Goal: Task Accomplishment & Management: Manage account settings

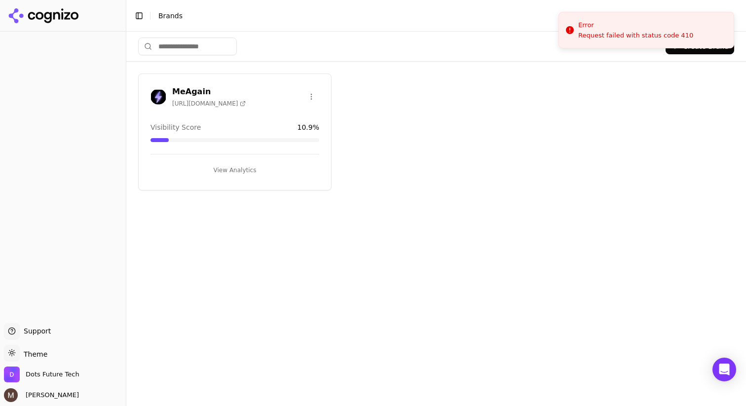
click at [185, 88] on h3 "MeAgain" at bounding box center [209, 92] width 74 height 12
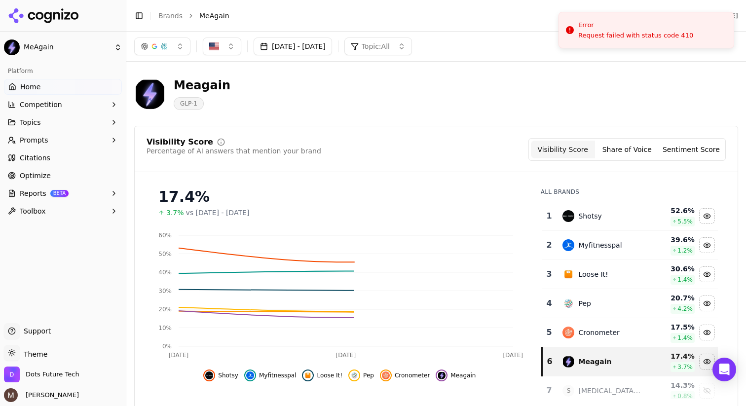
click at [328, 49] on button "[DATE] - [DATE]" at bounding box center [293, 46] width 78 height 18
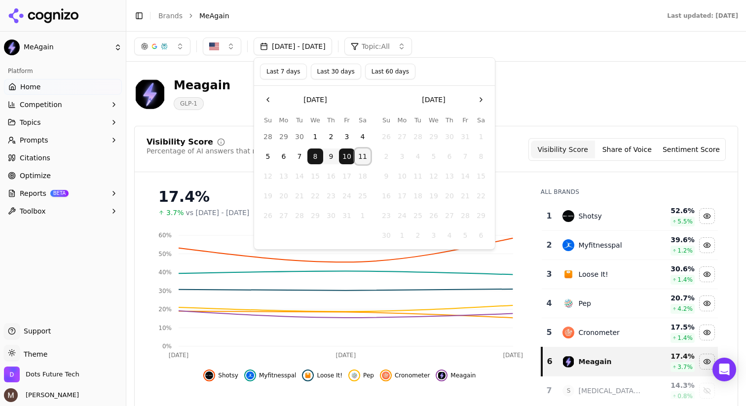
click at [363, 158] on button "11" at bounding box center [363, 157] width 16 height 16
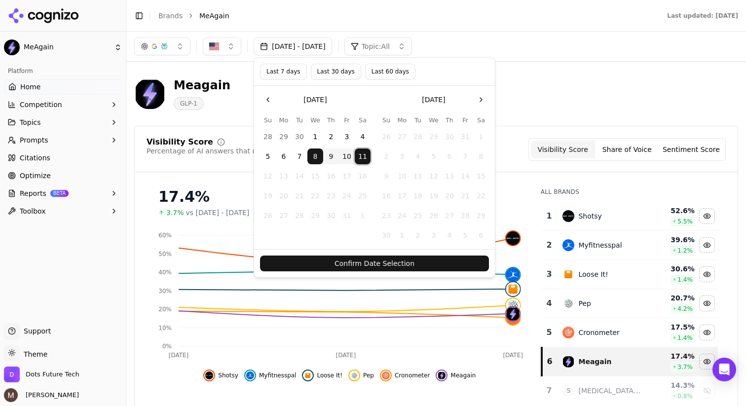
click at [363, 158] on button "11" at bounding box center [363, 157] width 16 height 16
click at [372, 262] on button "Confirm Date Selection" at bounding box center [374, 264] width 229 height 16
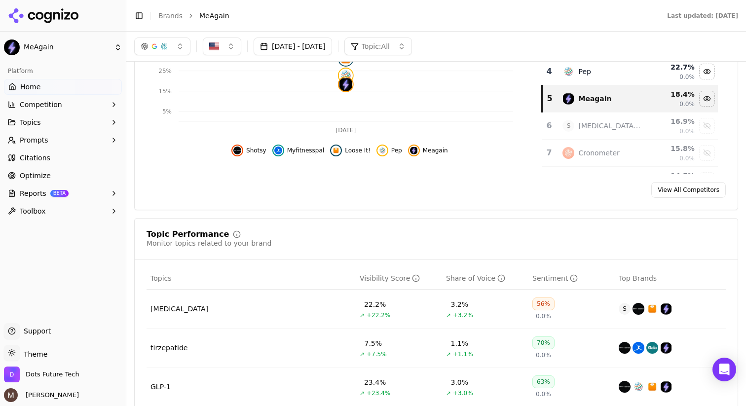
scroll to position [207, 0]
